Goal: Task Accomplishment & Management: Manage account settings

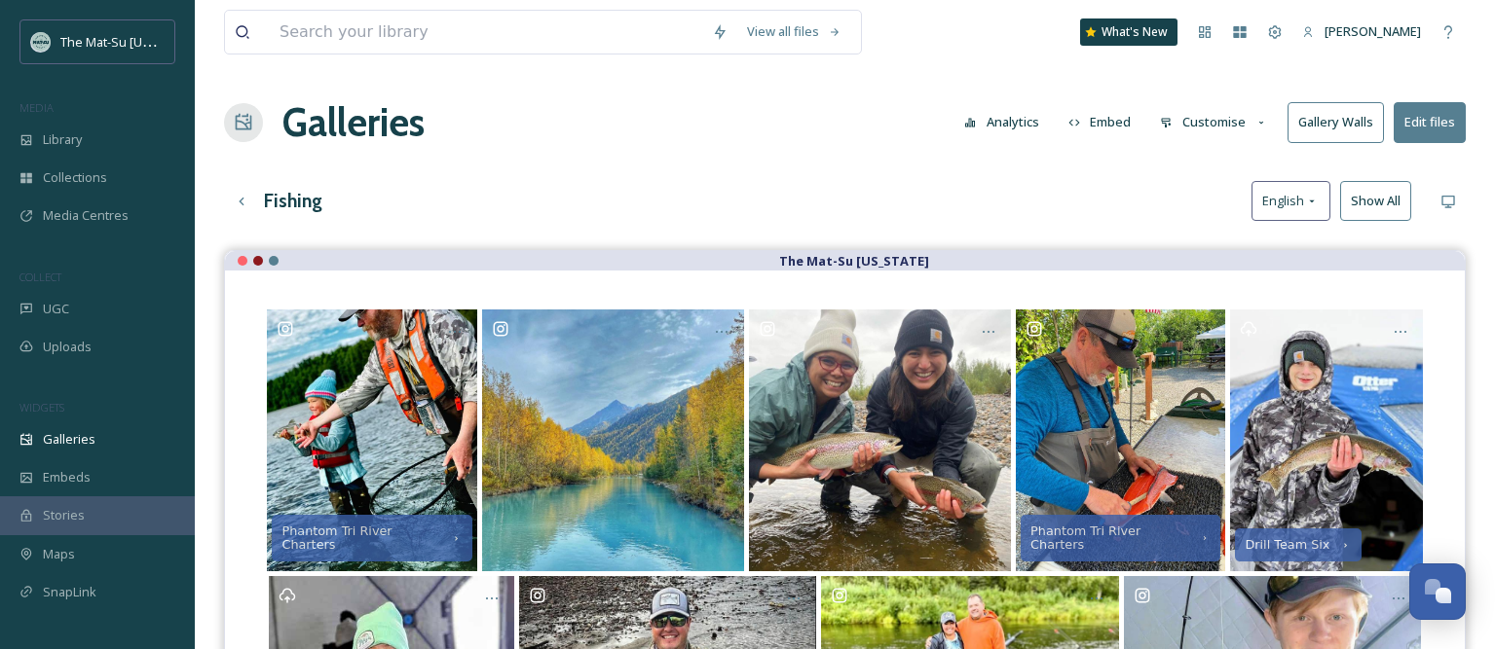
scroll to position [463, 0]
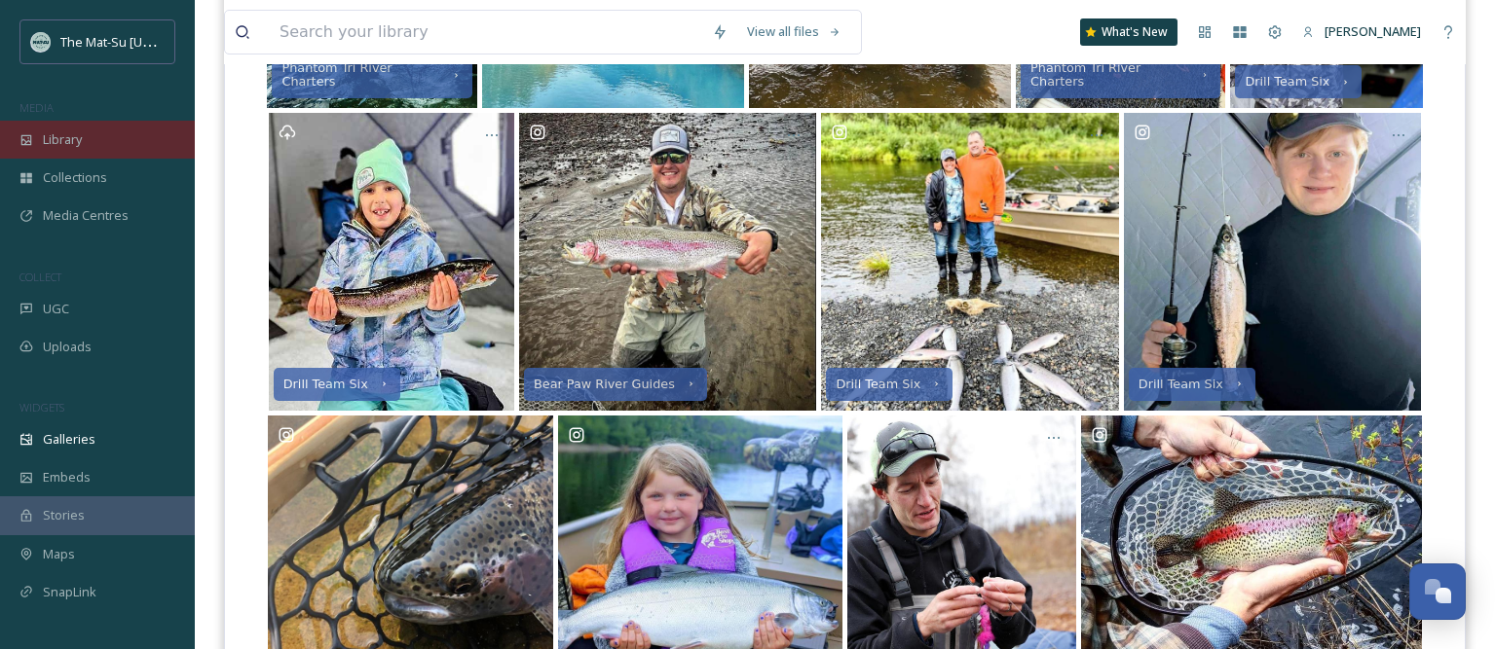
click at [33, 138] on div "Library" at bounding box center [97, 140] width 195 height 38
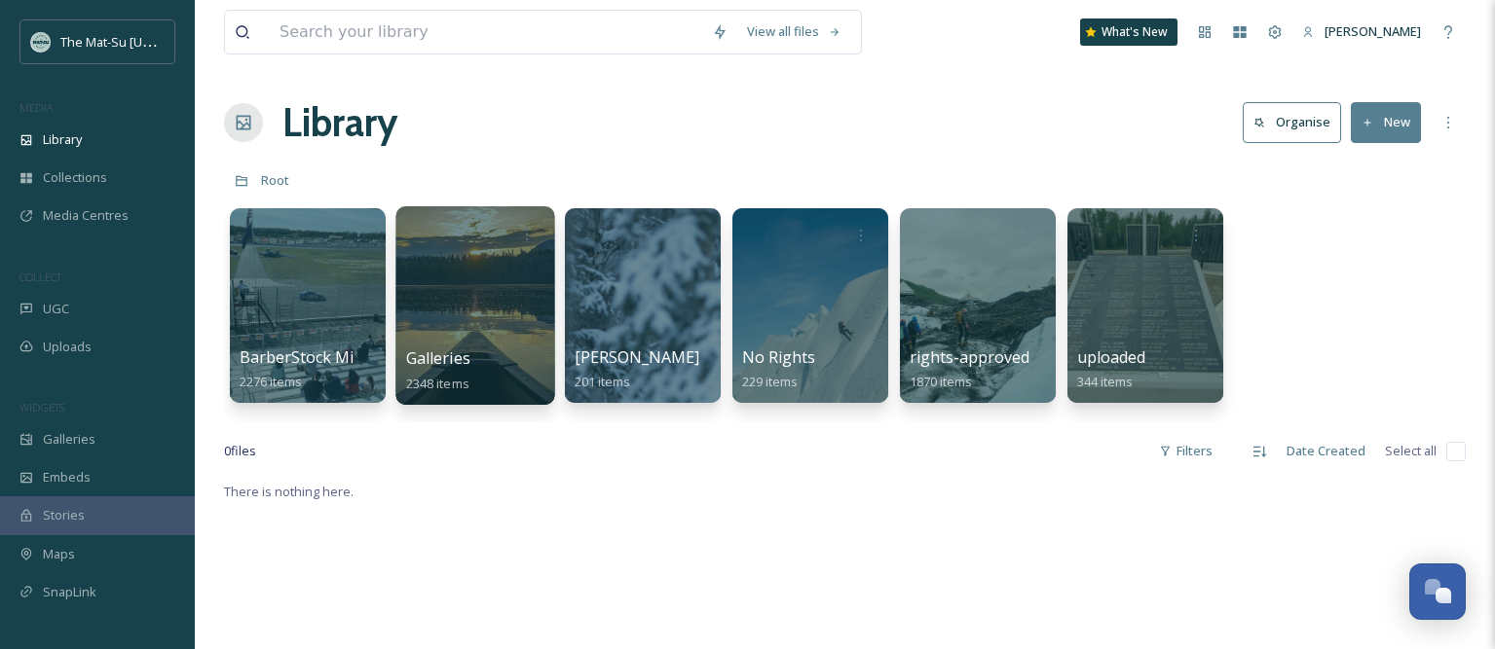
click at [502, 332] on div at bounding box center [474, 305] width 159 height 199
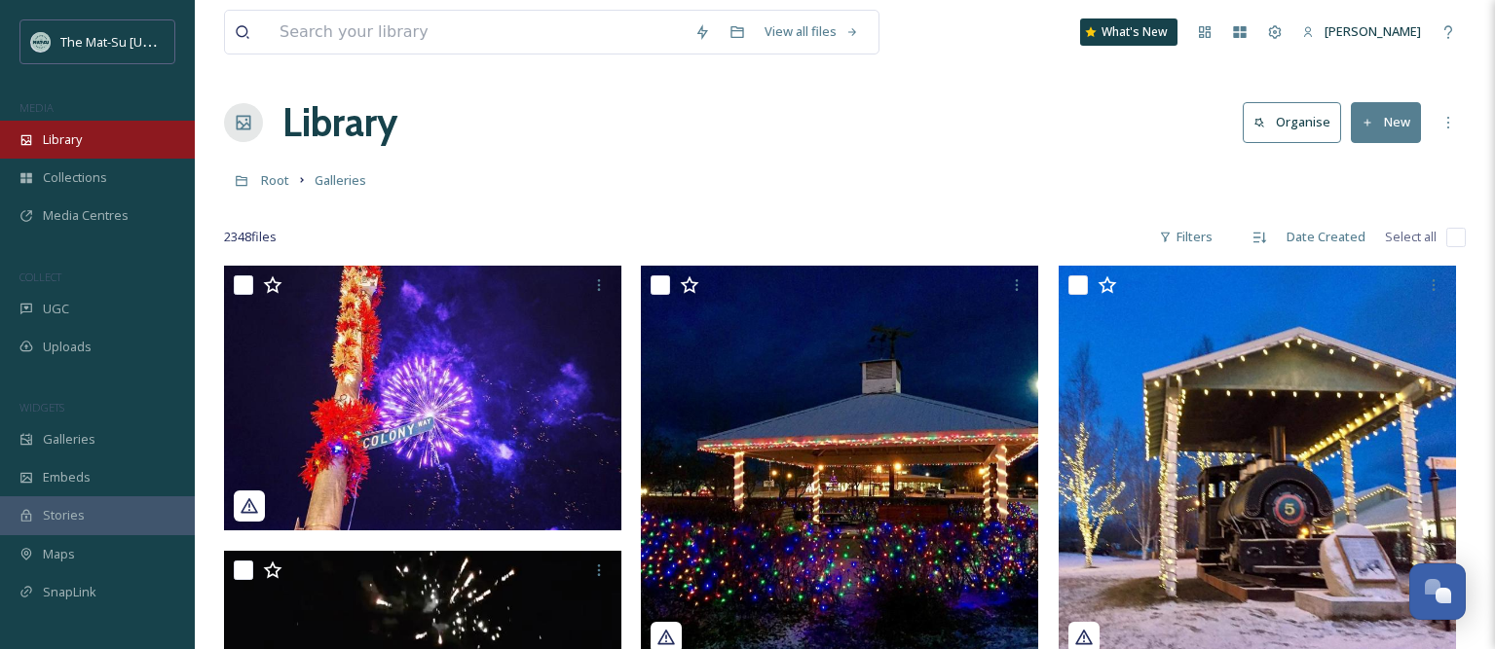
click at [92, 148] on div "Library" at bounding box center [97, 140] width 195 height 38
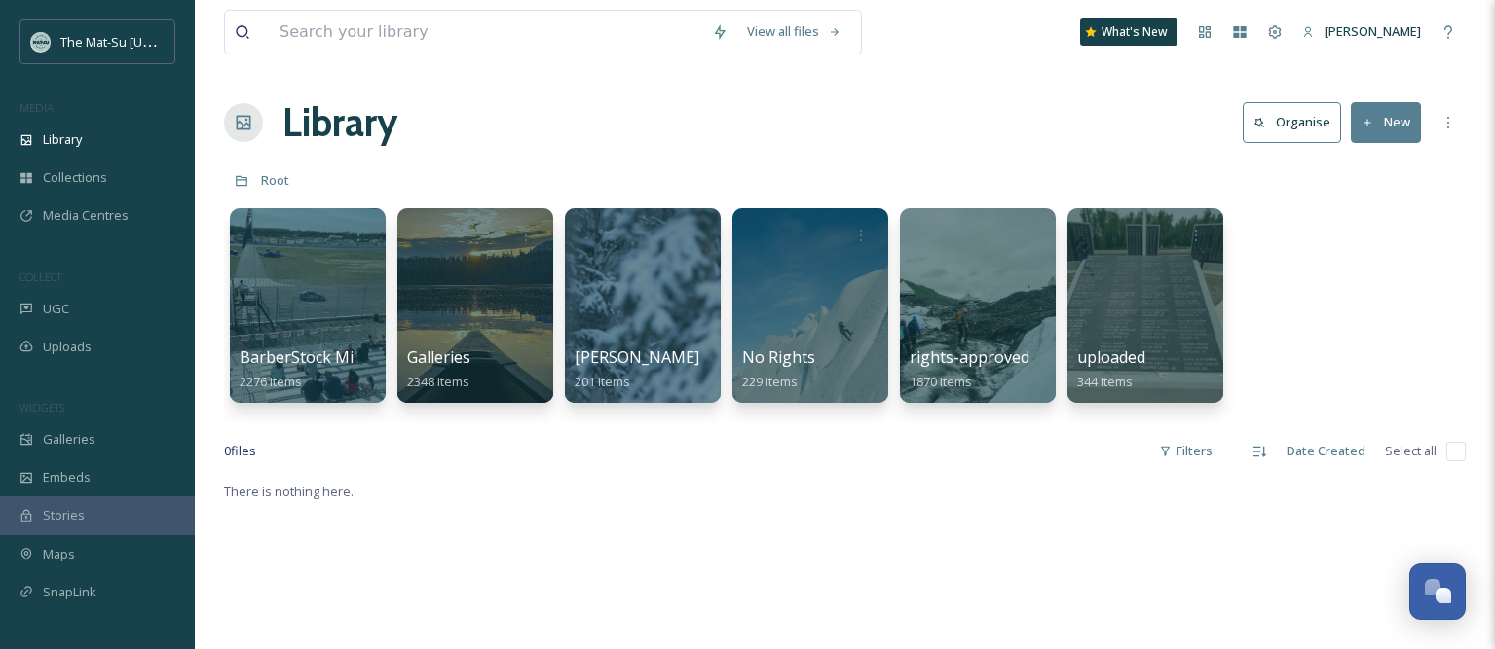
click at [331, 244] on div at bounding box center [308, 235] width 136 height 35
click at [315, 295] on div at bounding box center [307, 305] width 159 height 199
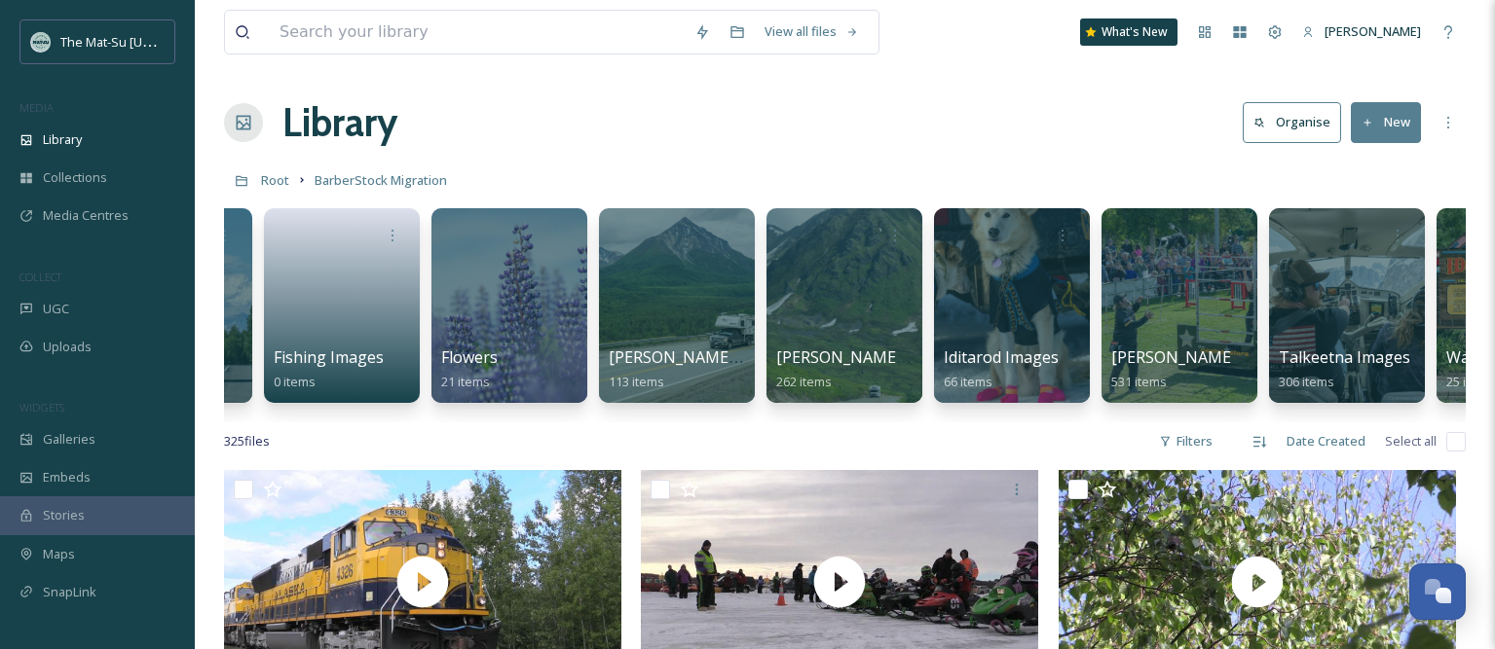
scroll to position [0, 514]
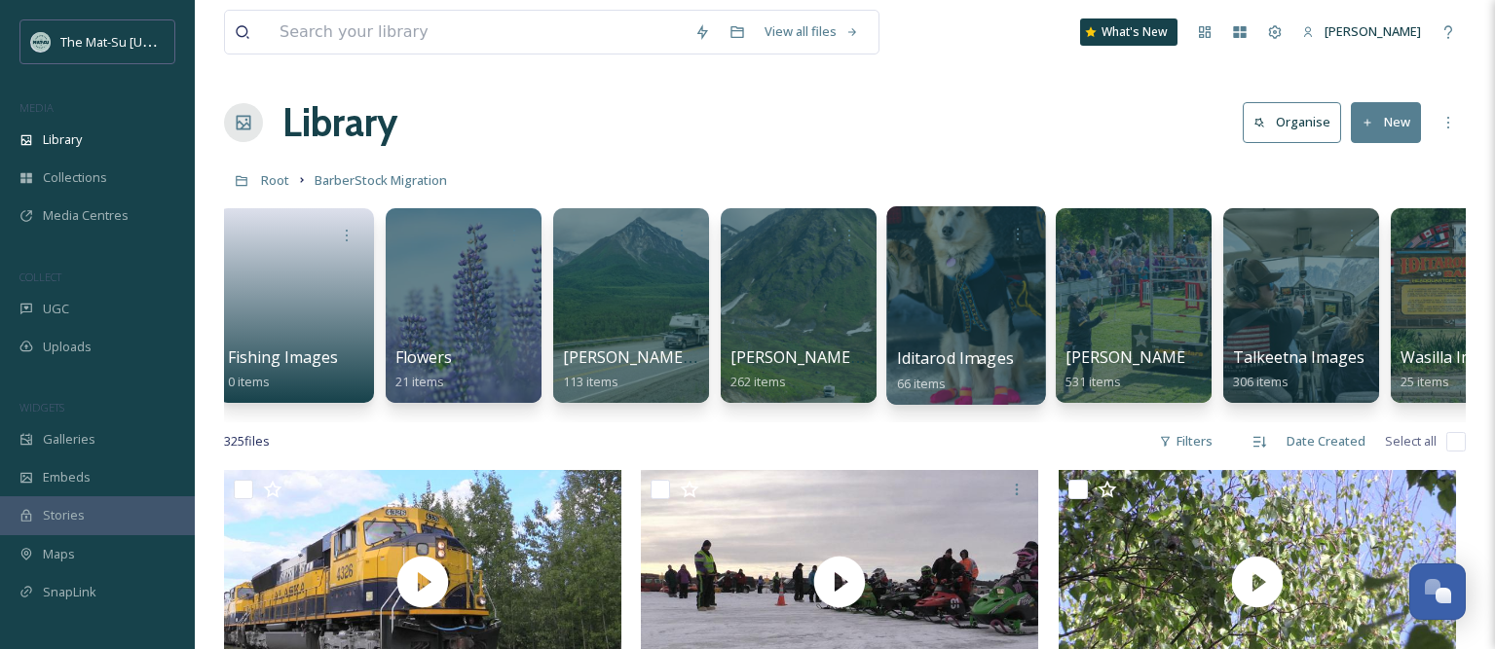
click at [950, 330] on div at bounding box center [965, 305] width 159 height 199
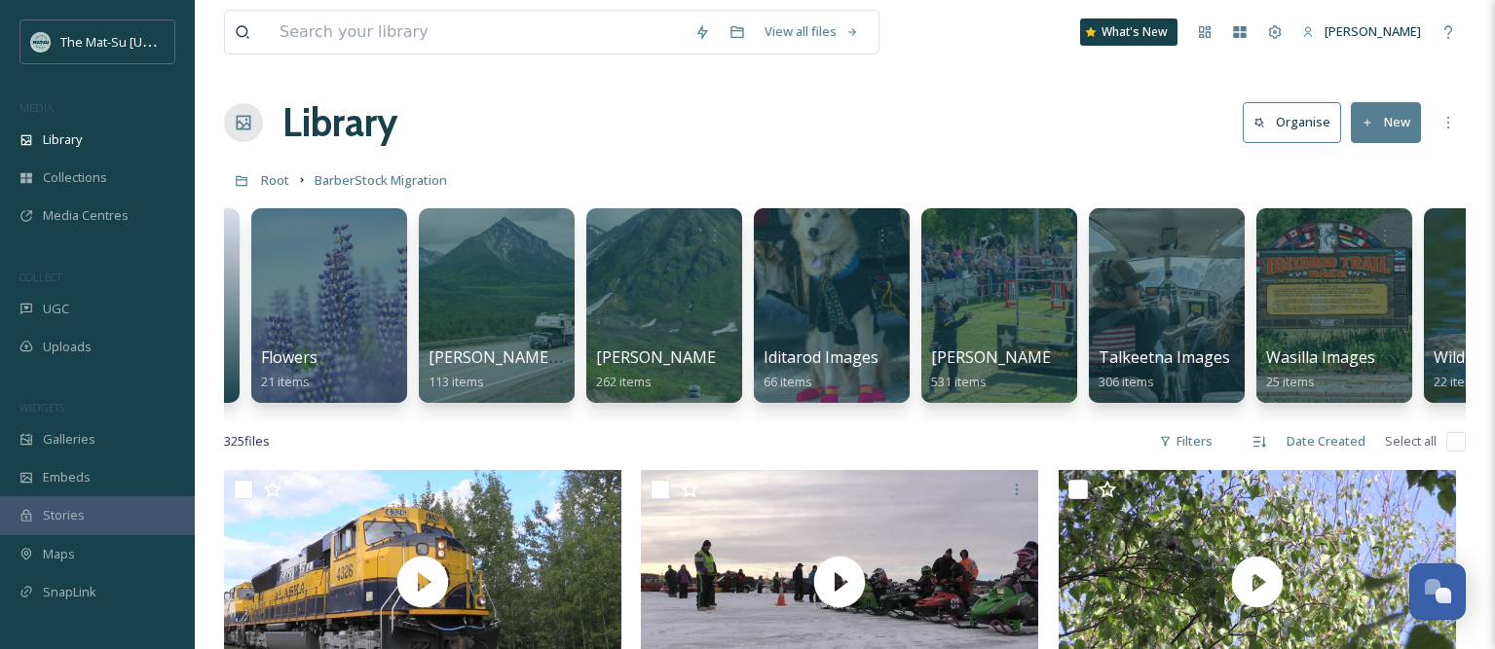
scroll to position [0, 694]
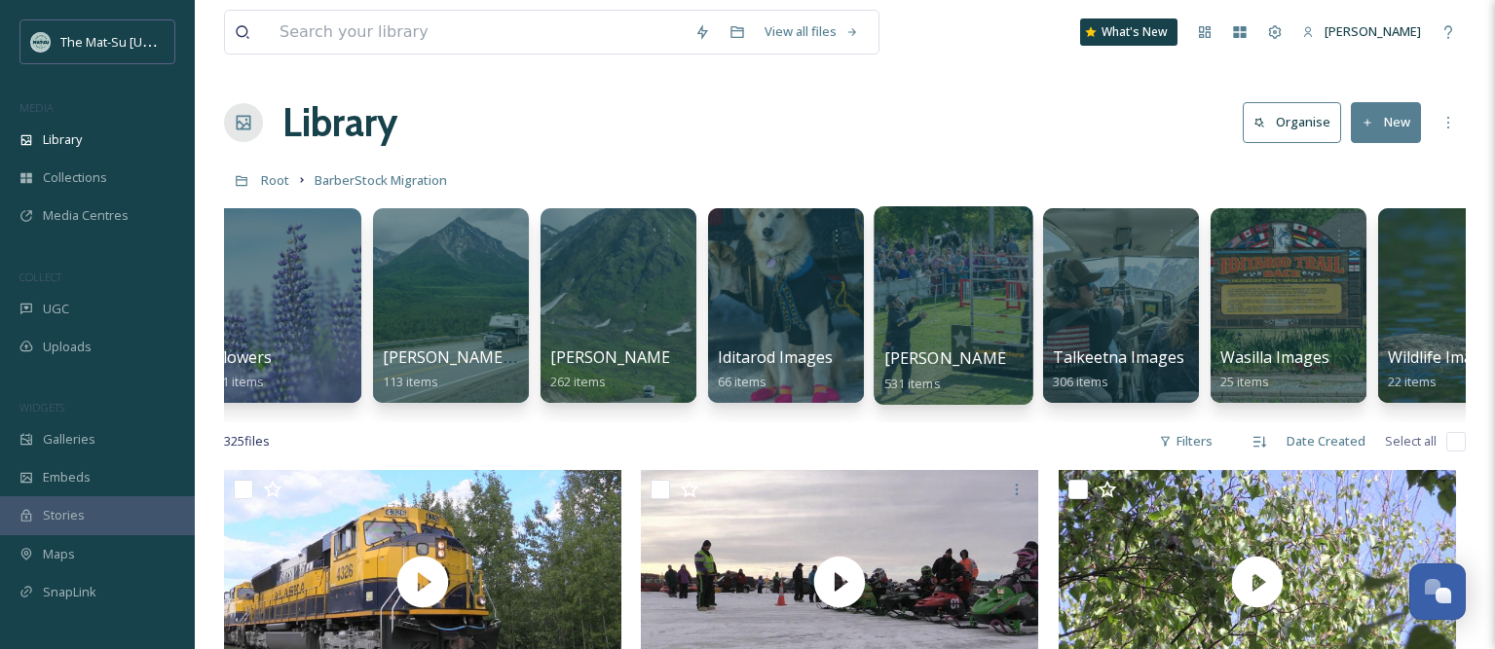
click at [912, 302] on div at bounding box center [952, 305] width 159 height 199
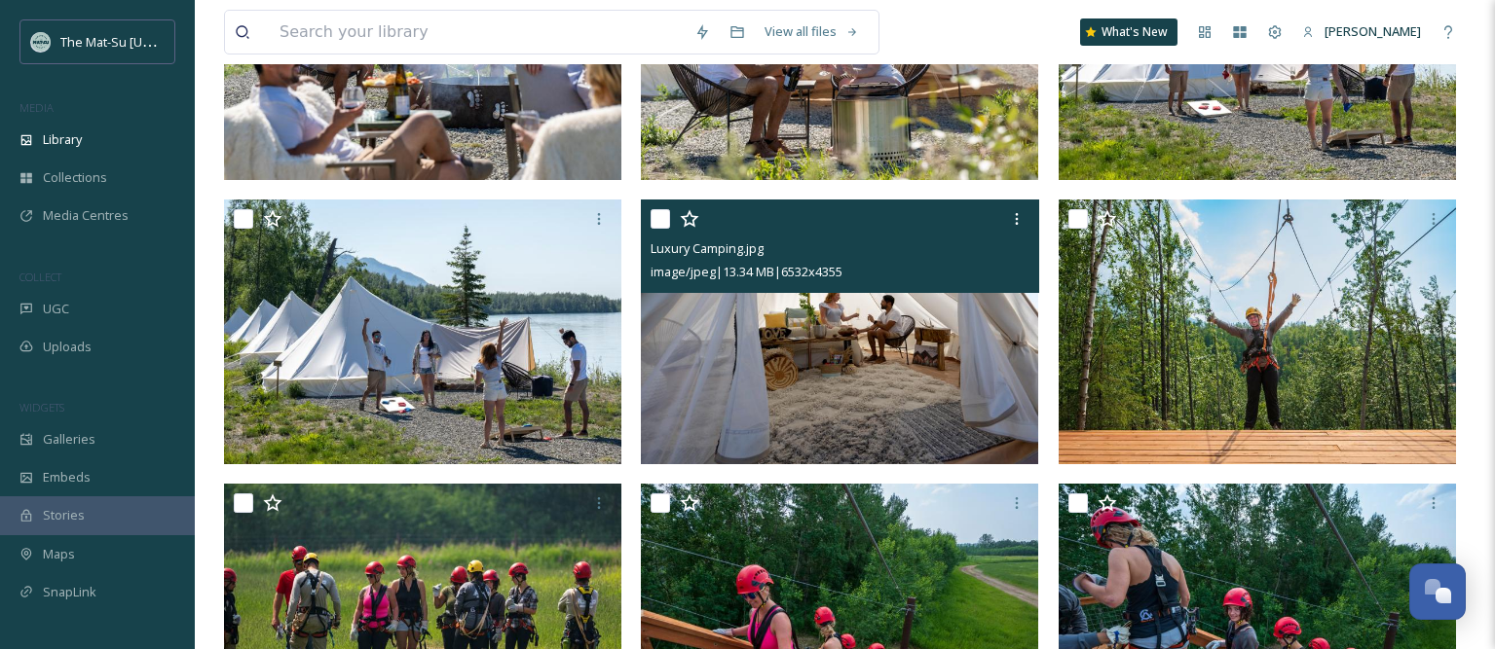
scroll to position [2752, 0]
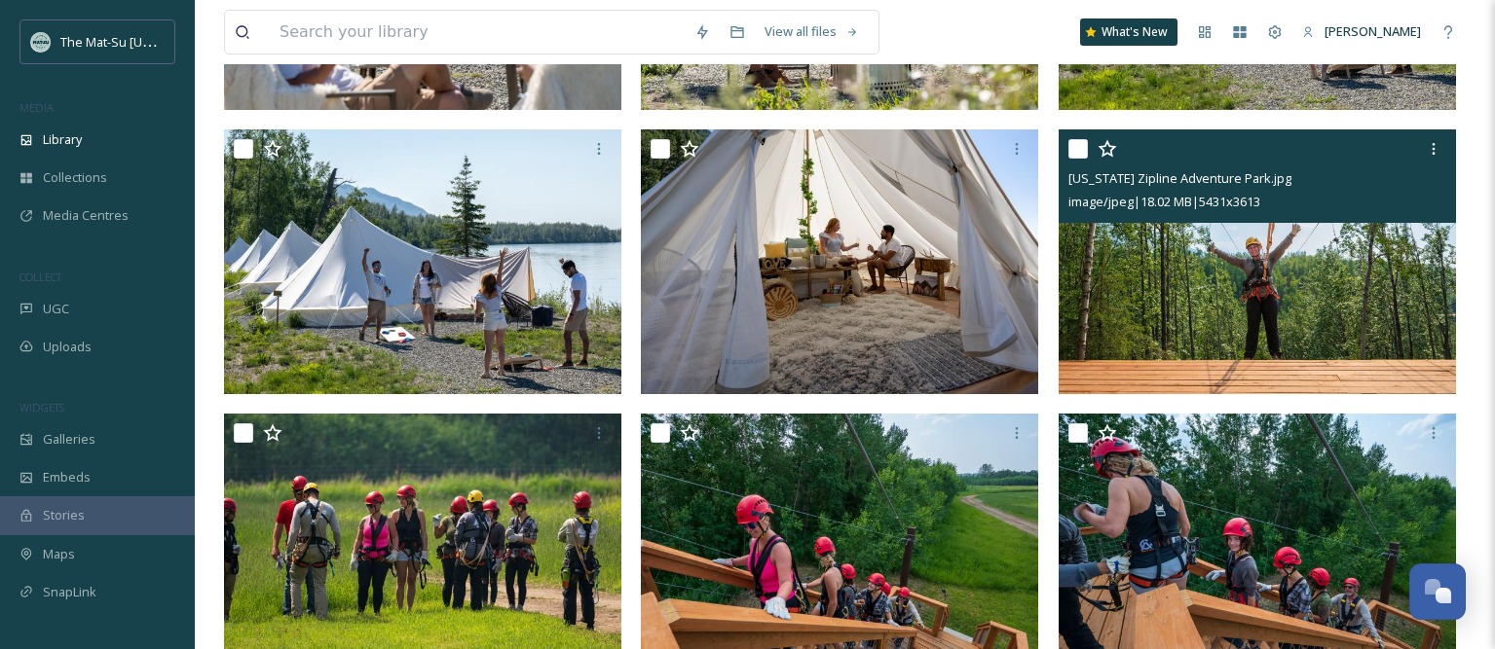
click at [1073, 150] on input "checkbox" at bounding box center [1077, 148] width 19 height 19
checkbox input "true"
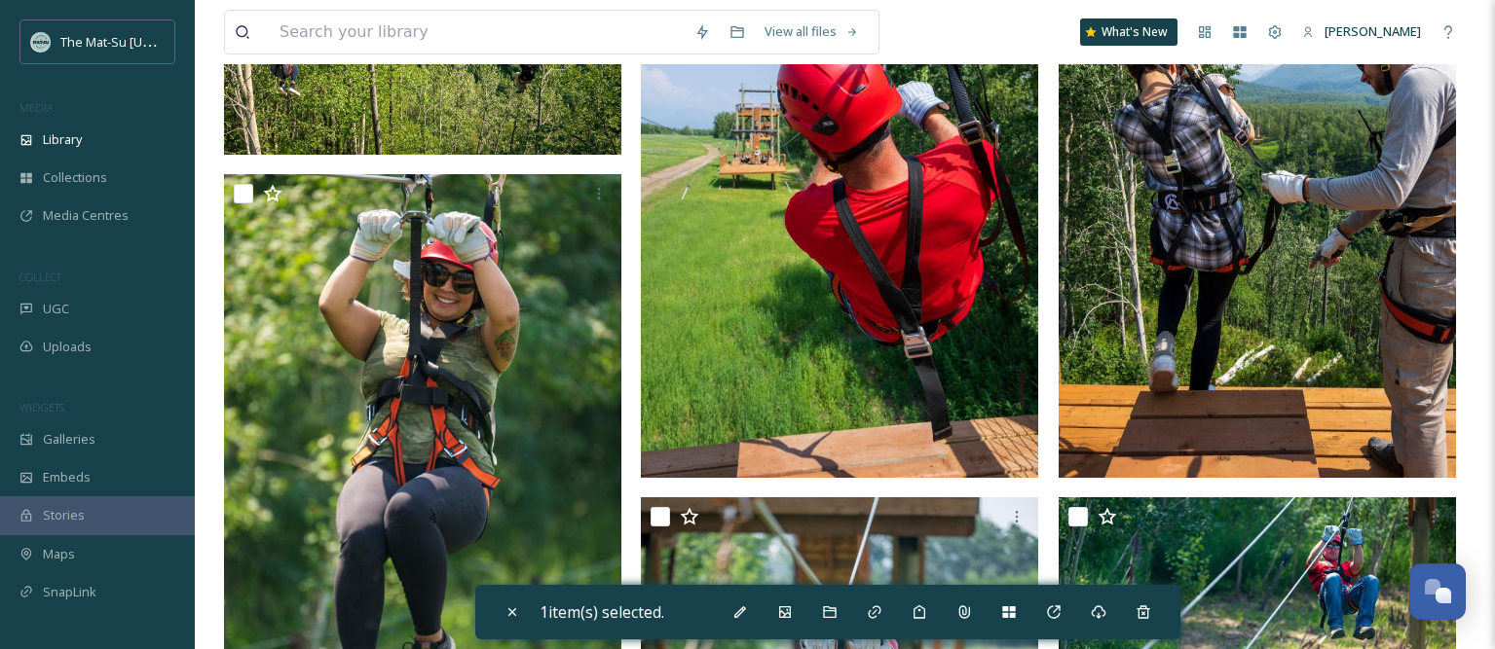
scroll to position [3892, 0]
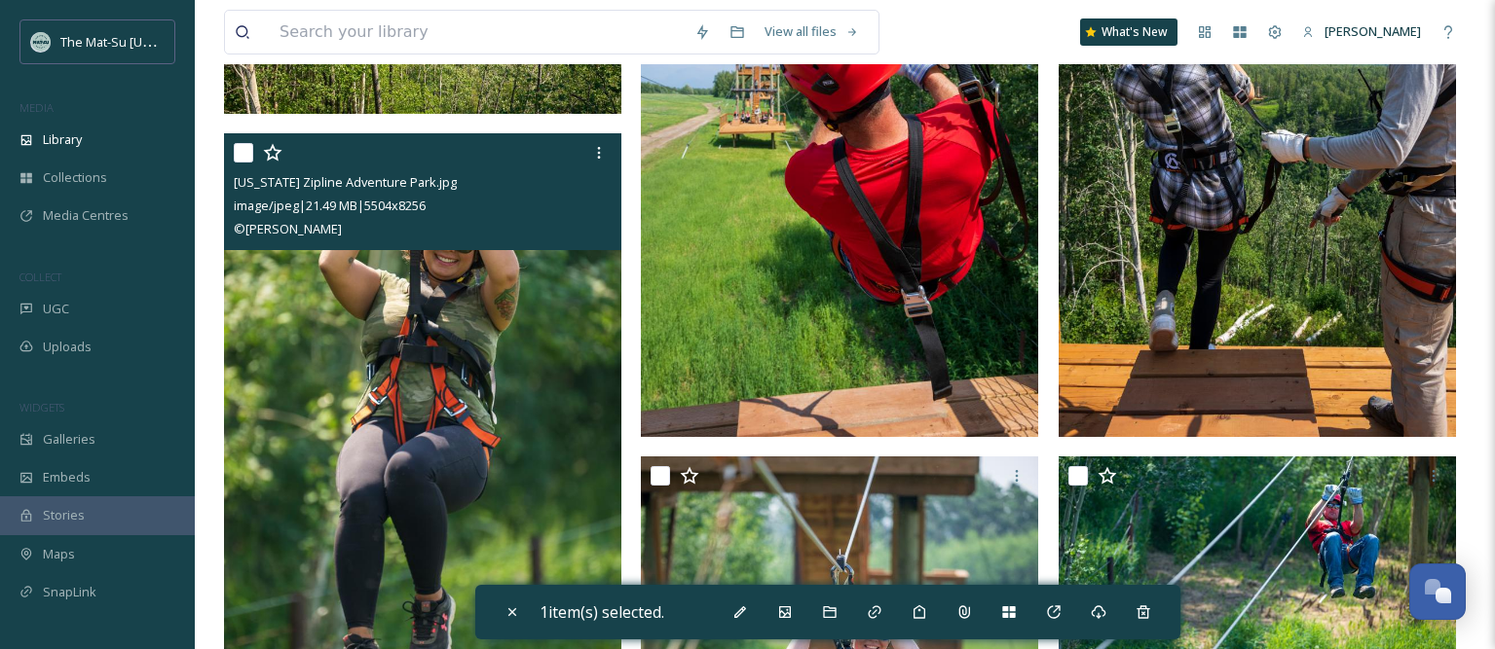
click at [242, 152] on input "checkbox" at bounding box center [243, 152] width 19 height 19
checkbox input "true"
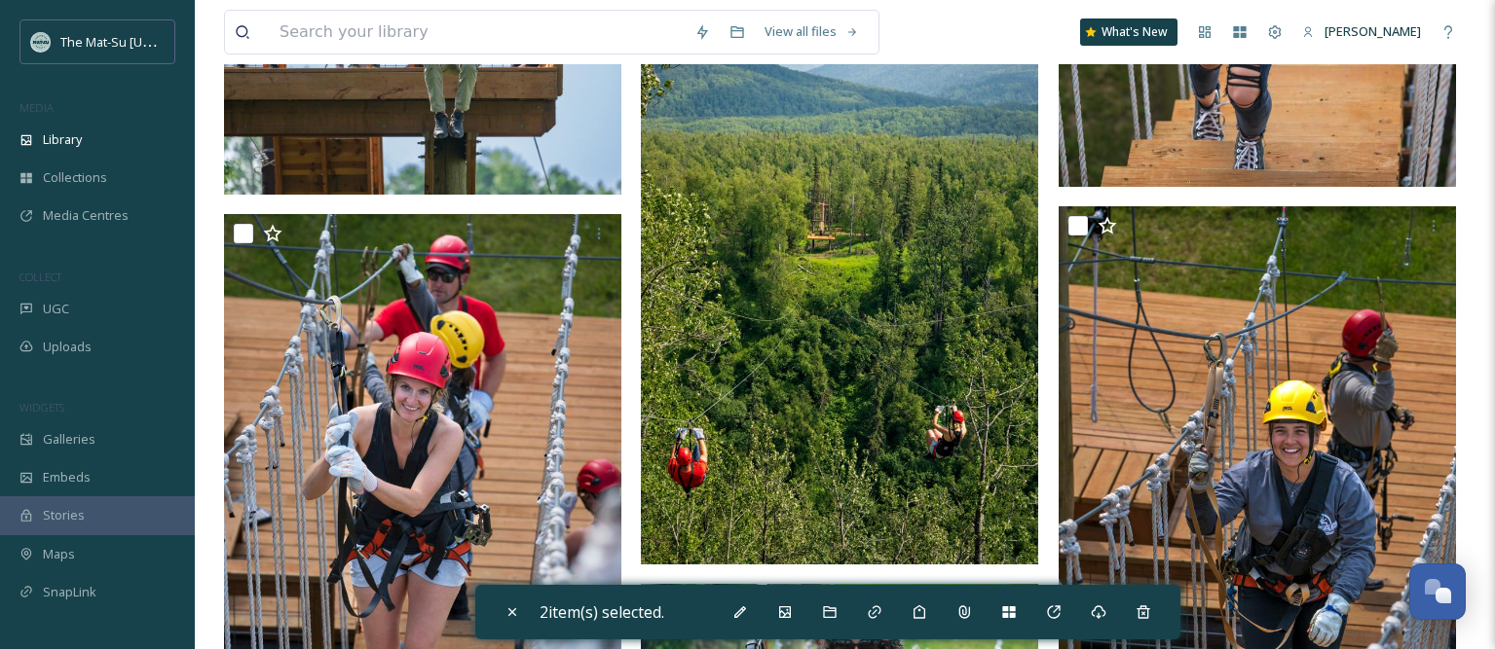
scroll to position [6163, 0]
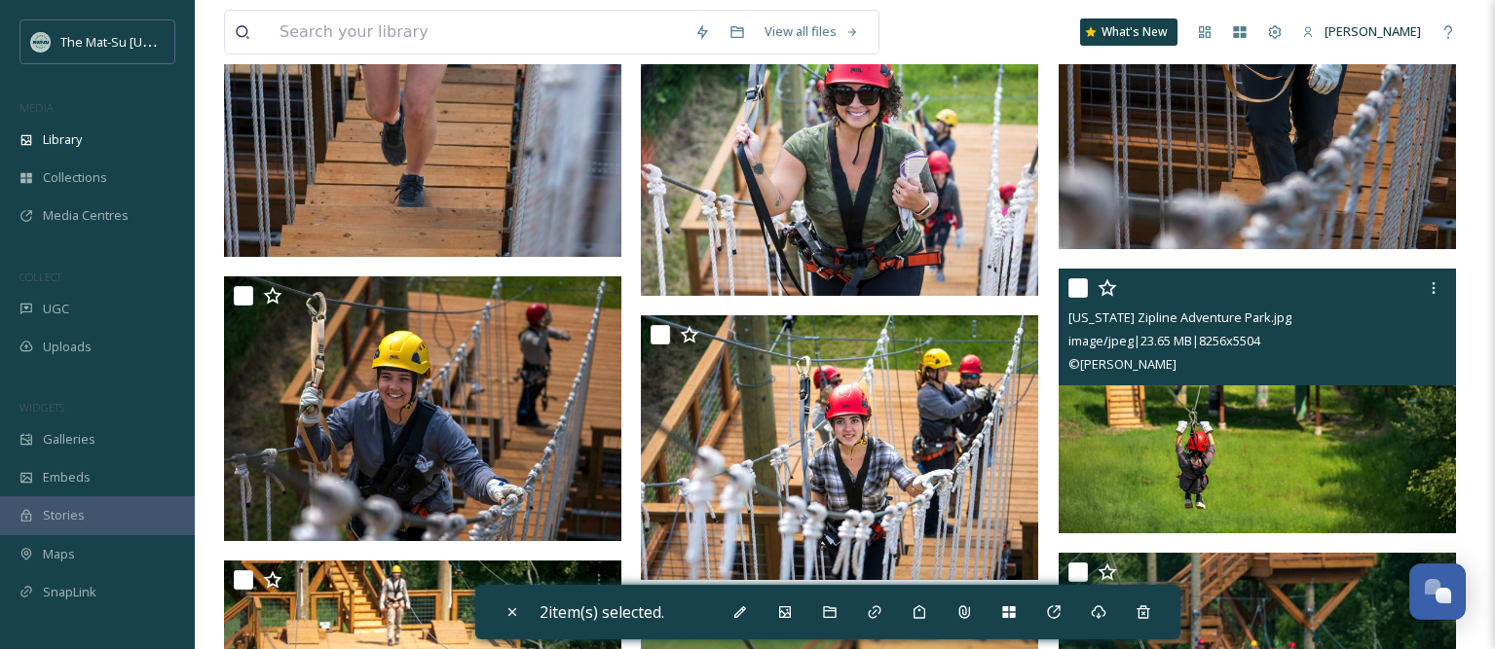
click at [1077, 293] on input "checkbox" at bounding box center [1077, 287] width 19 height 19
checkbox input "true"
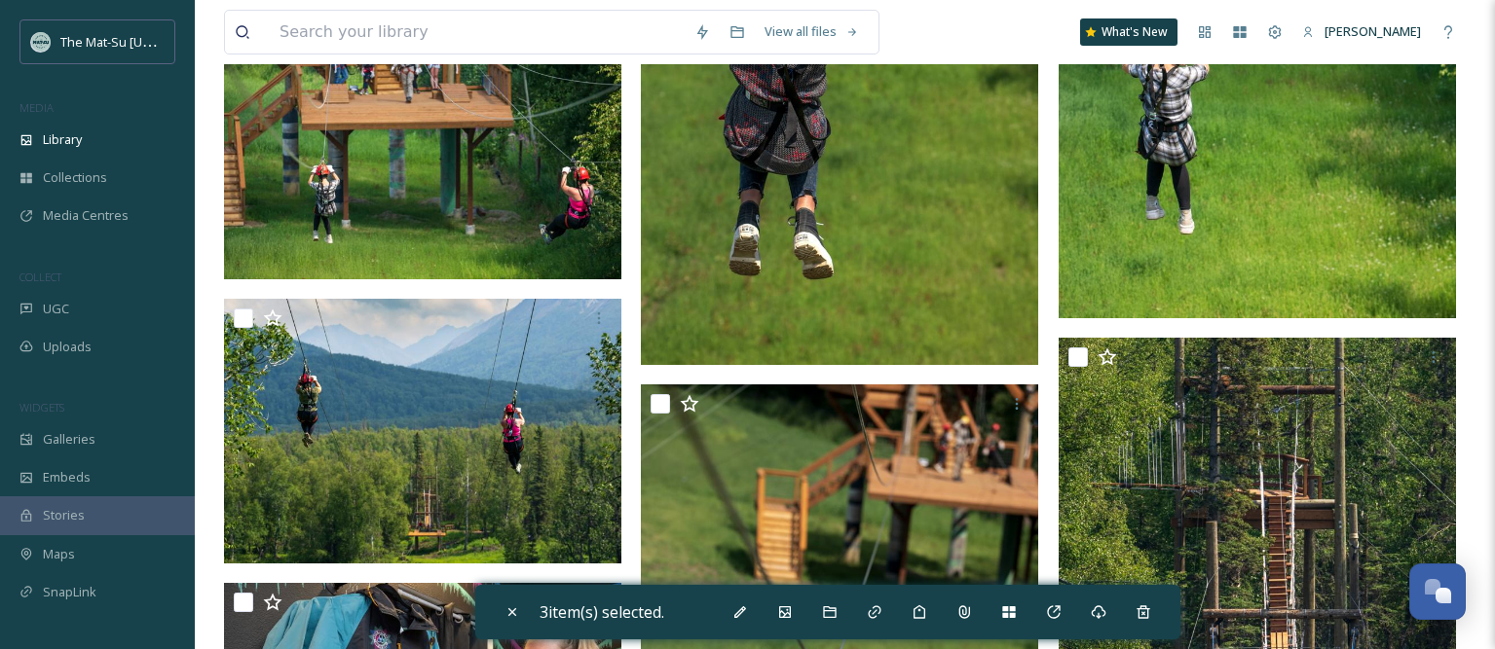
scroll to position [6485, 0]
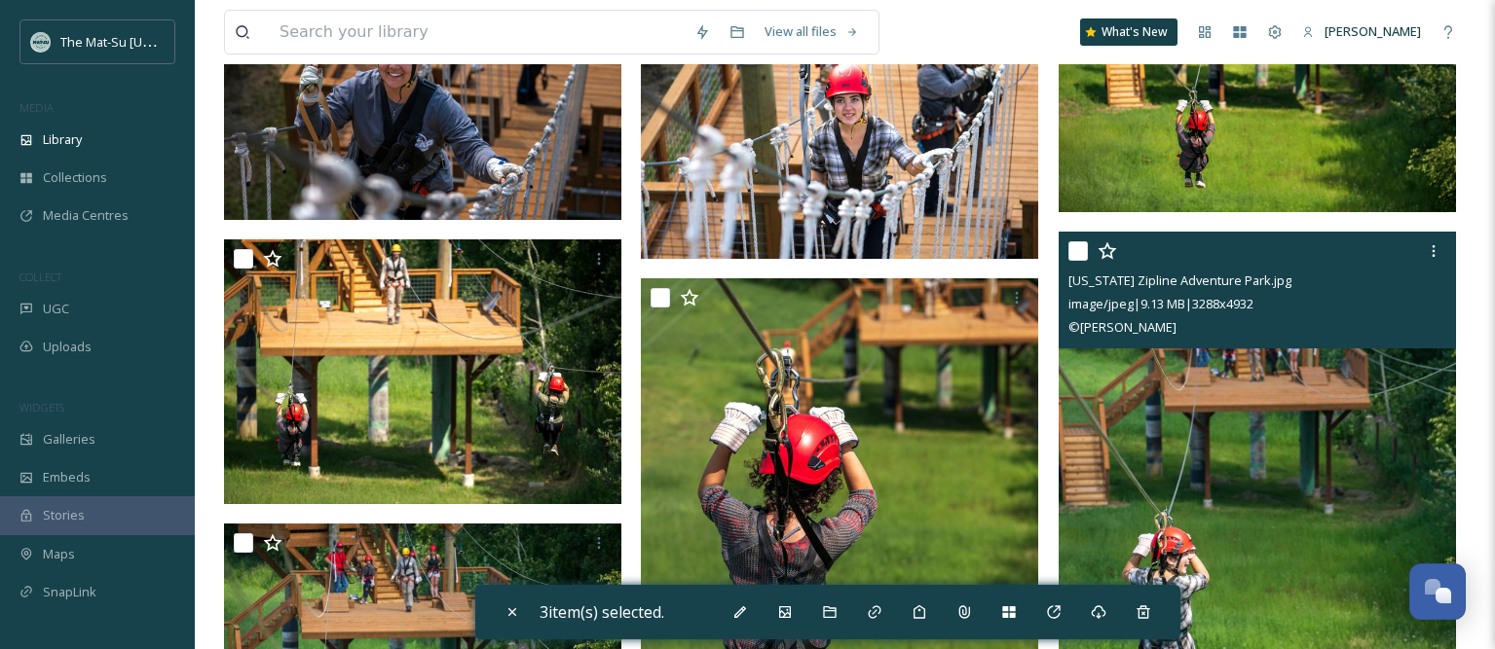
click at [1080, 249] on input "checkbox" at bounding box center [1077, 250] width 19 height 19
checkbox input "true"
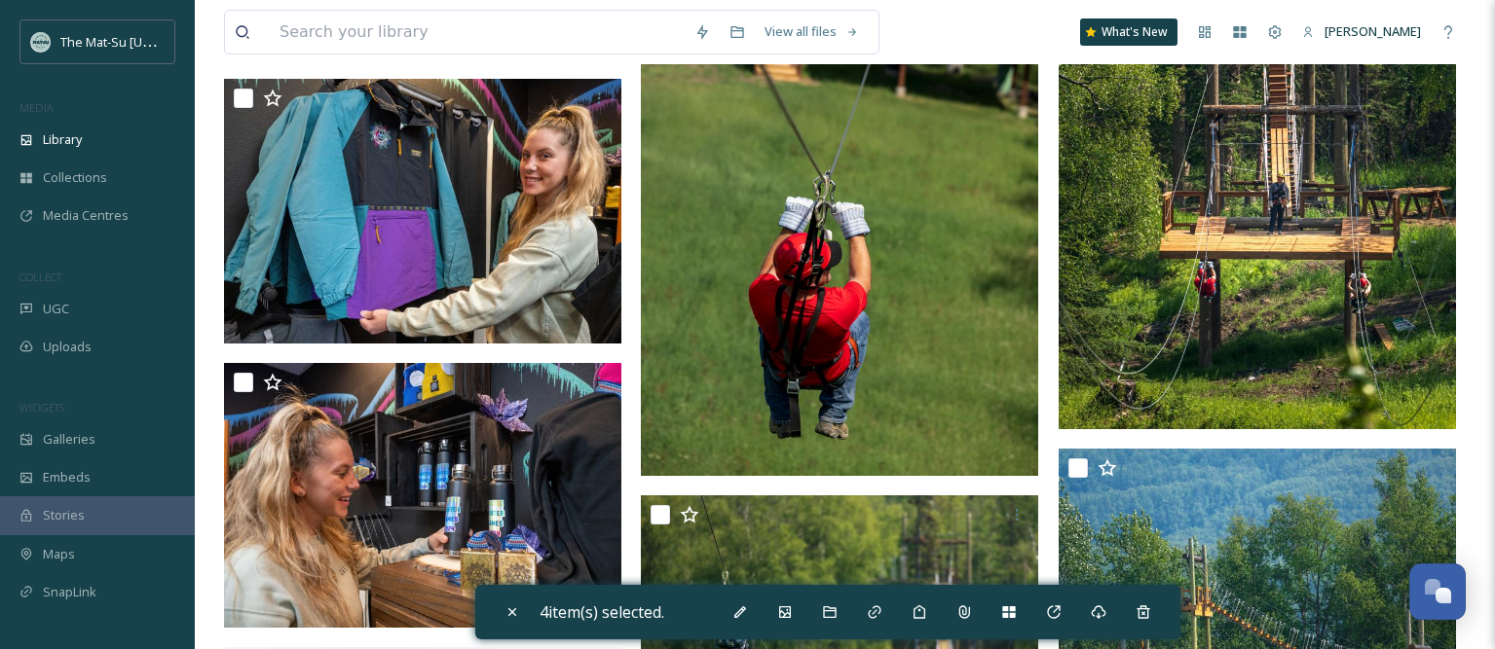
scroll to position [7686, 0]
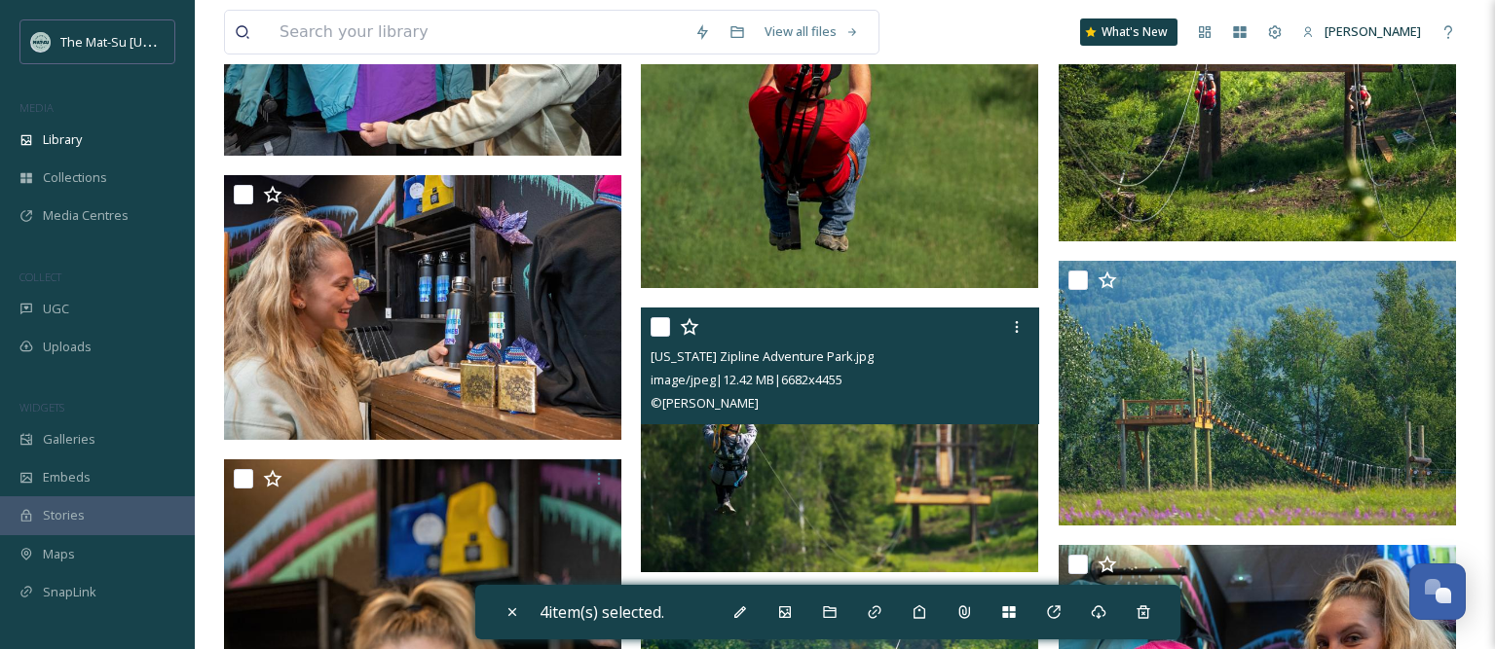
click at [663, 325] on input "checkbox" at bounding box center [659, 326] width 19 height 19
checkbox input "true"
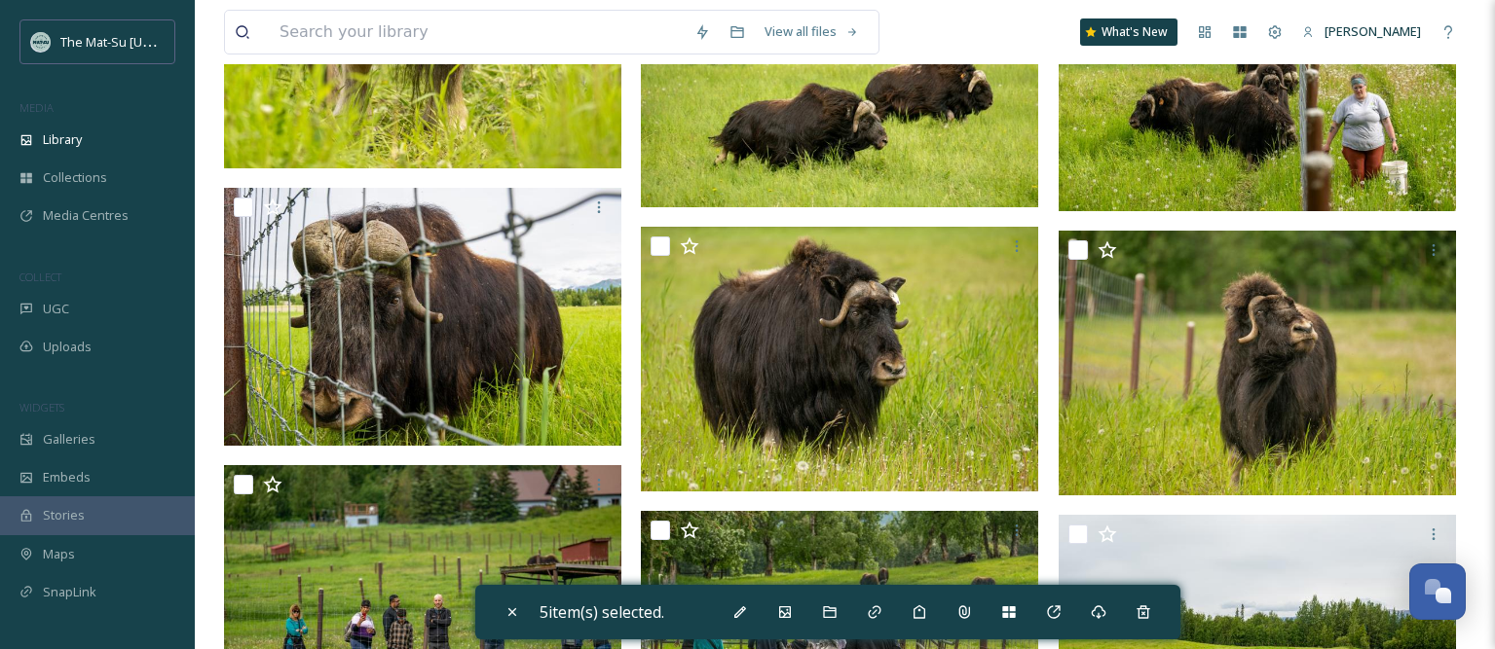
scroll to position [10374, 0]
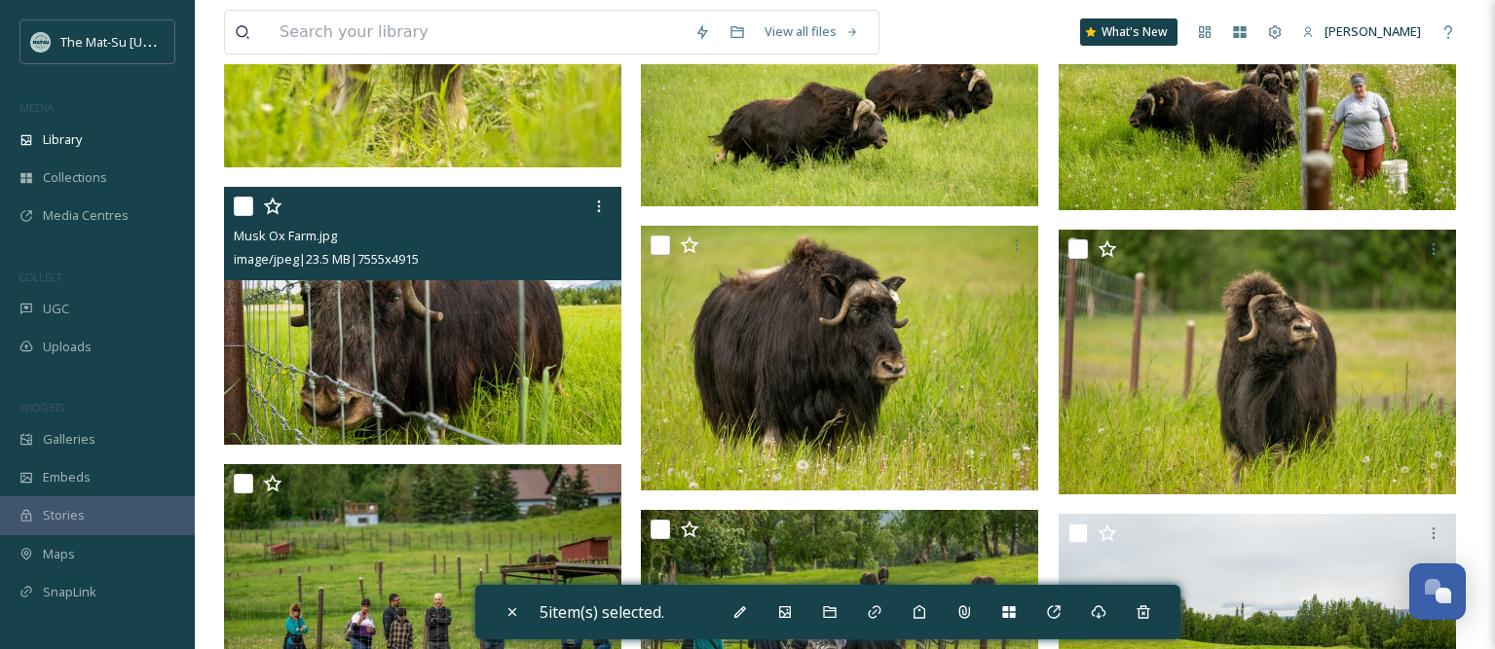
click at [247, 206] on input "checkbox" at bounding box center [243, 206] width 19 height 19
checkbox input "true"
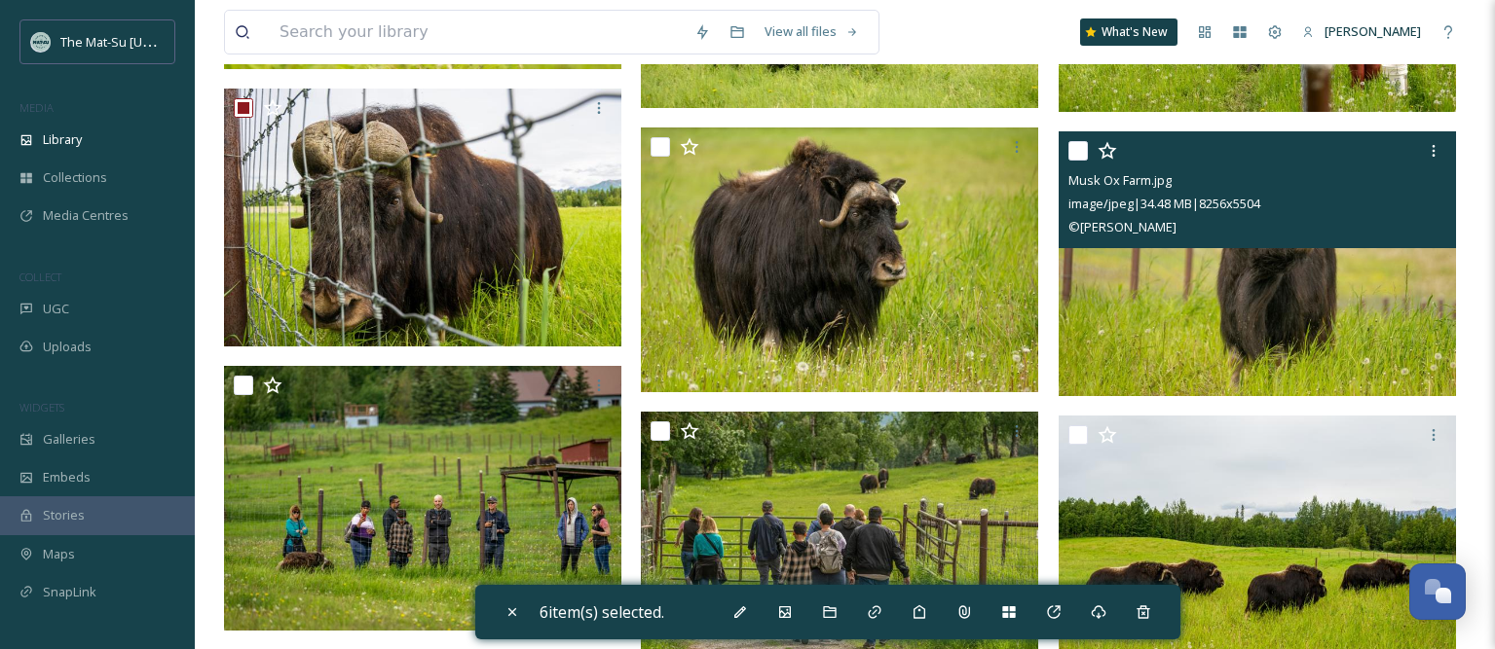
scroll to position [10488, 0]
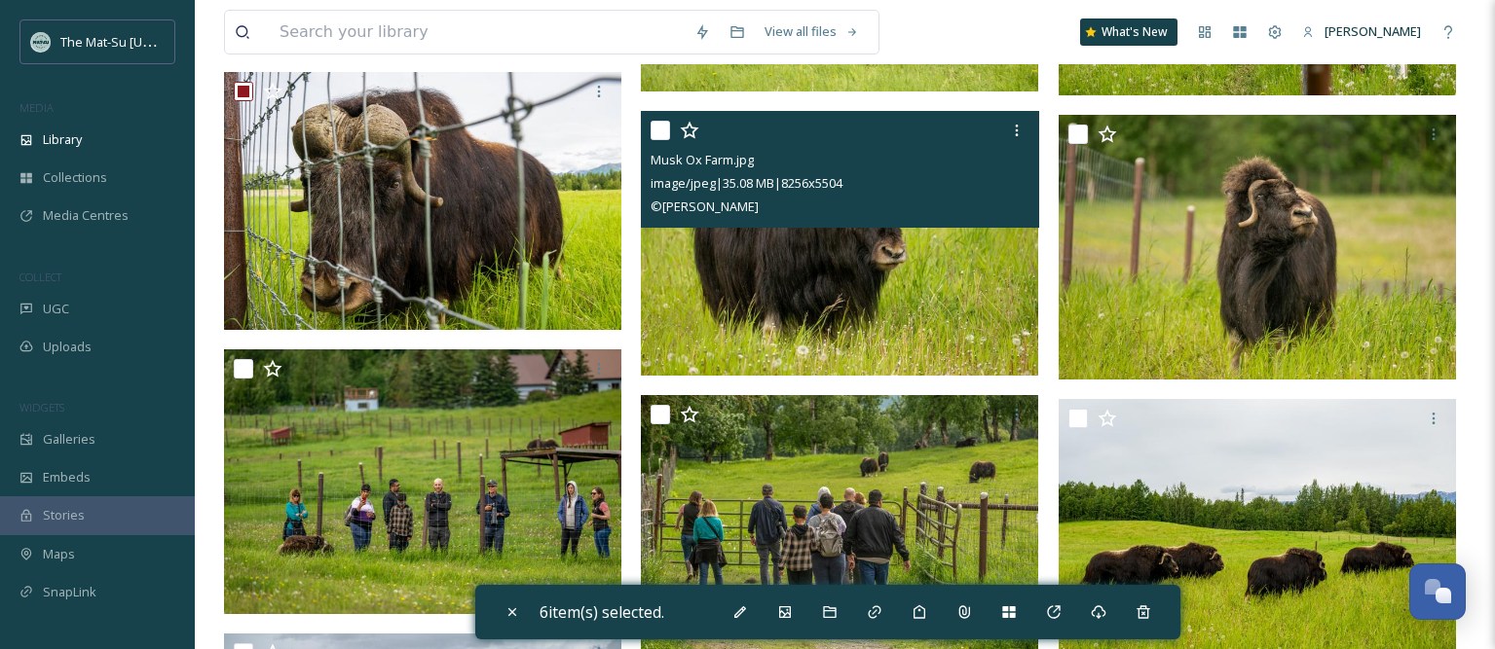
click at [663, 127] on input "checkbox" at bounding box center [659, 130] width 19 height 19
checkbox input "true"
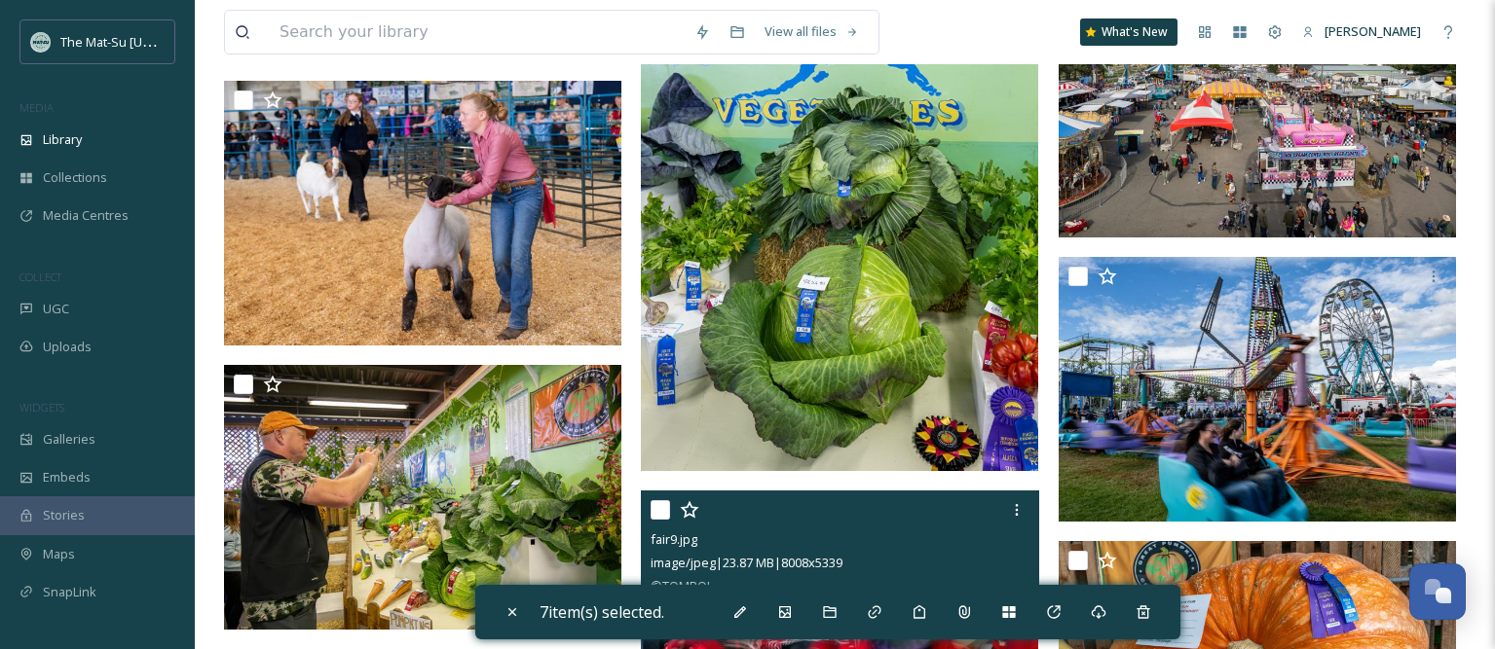
scroll to position [33277, 0]
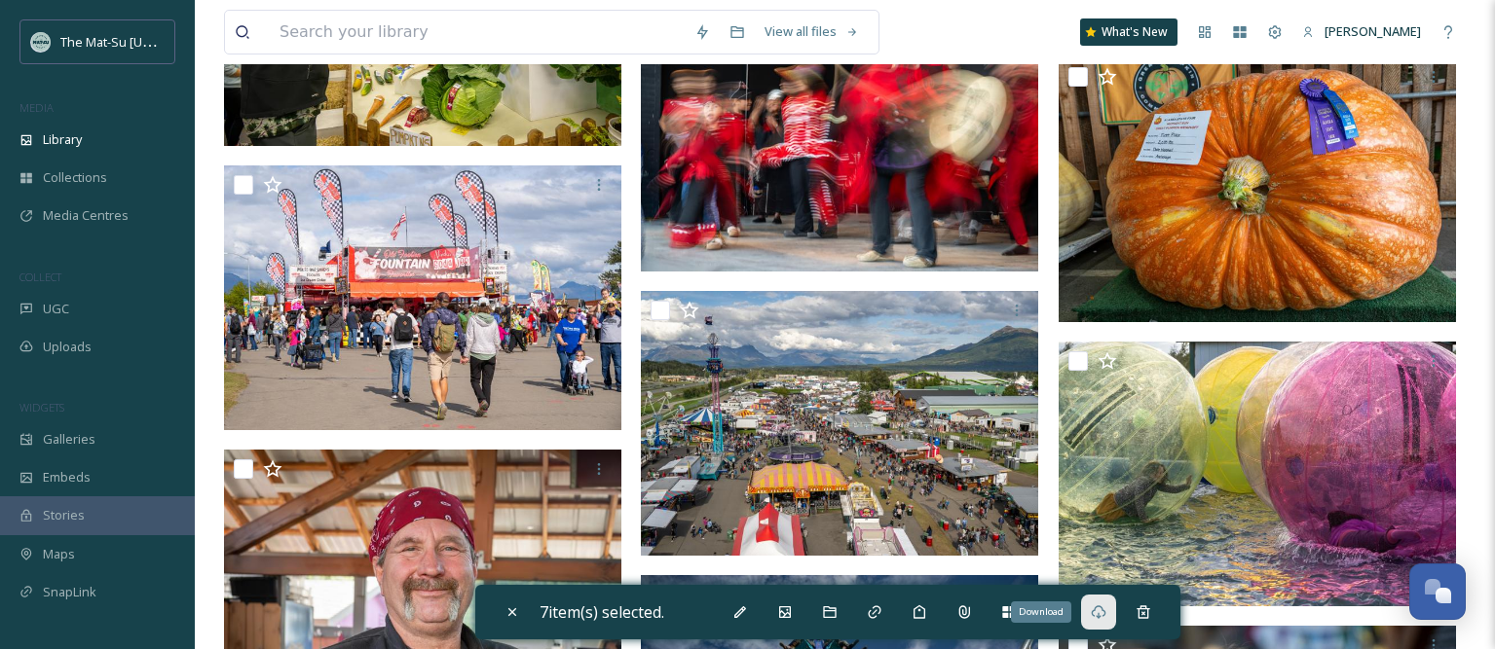
click at [1106, 619] on icon at bounding box center [1099, 613] width 16 height 16
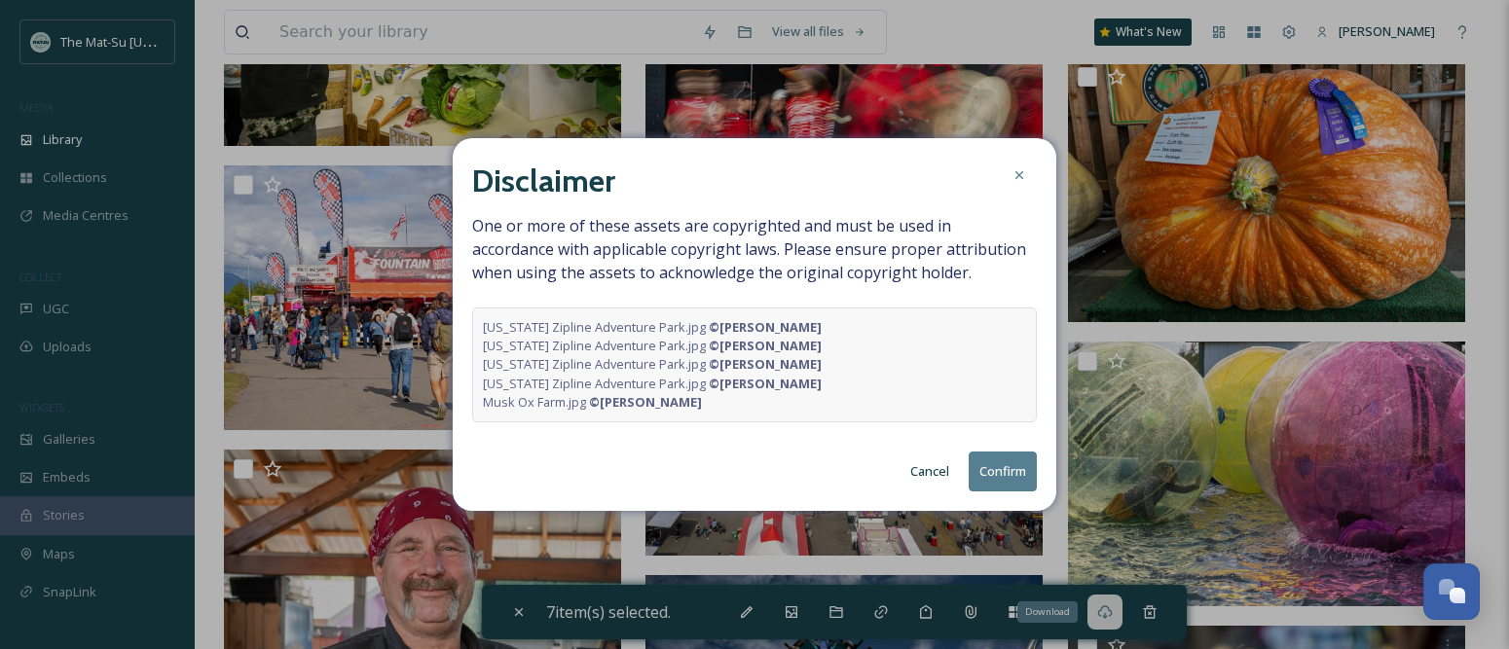
click at [1007, 467] on button "Confirm" at bounding box center [1003, 472] width 68 height 40
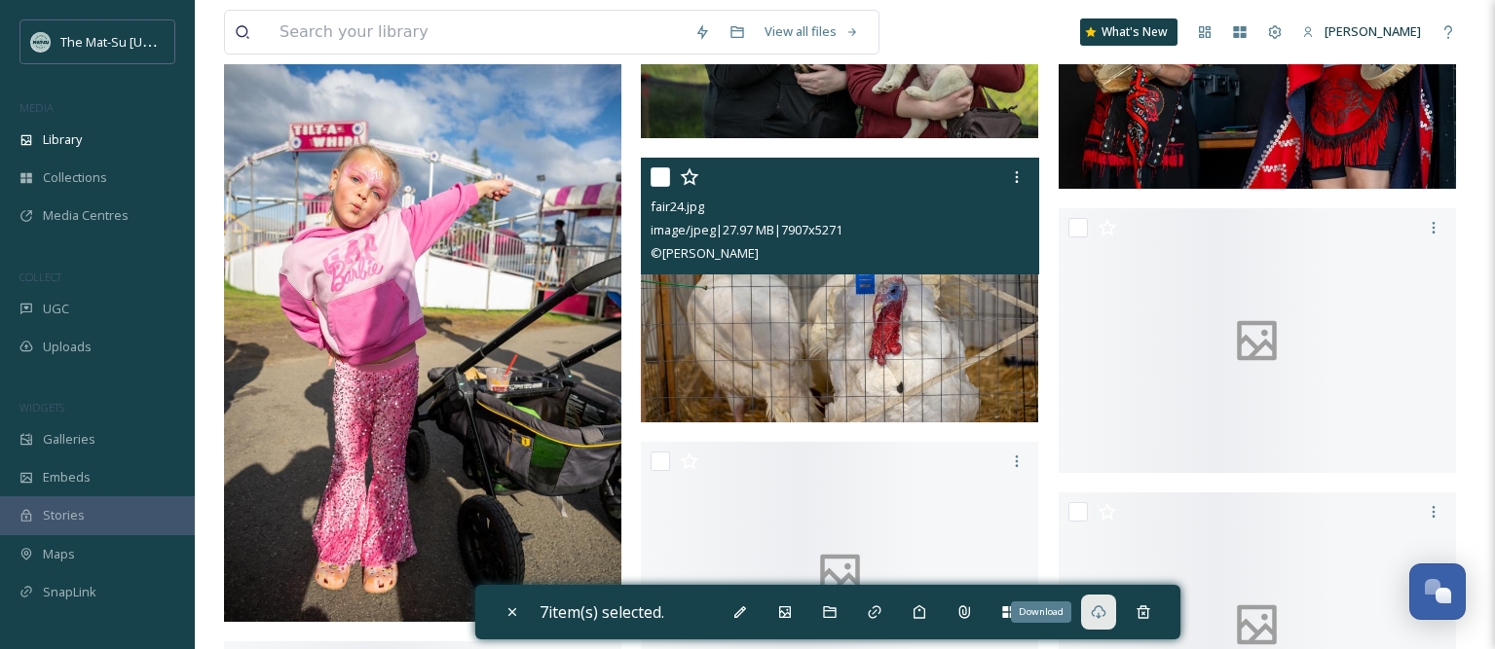
scroll to position [34910, 0]
